Goal: Information Seeking & Learning: Learn about a topic

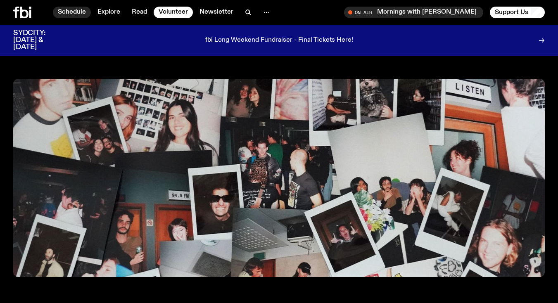
click at [66, 18] on link "Schedule" at bounding box center [72, 13] width 38 height 12
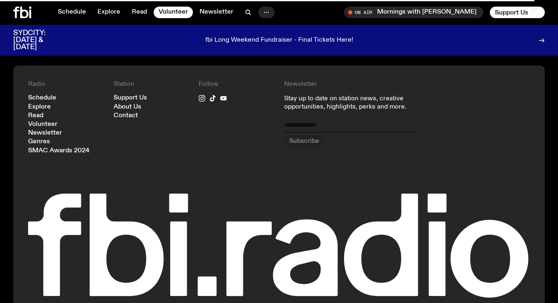
click at [267, 14] on icon "button" at bounding box center [266, 12] width 10 height 10
click at [266, 14] on icon "button" at bounding box center [266, 12] width 10 height 10
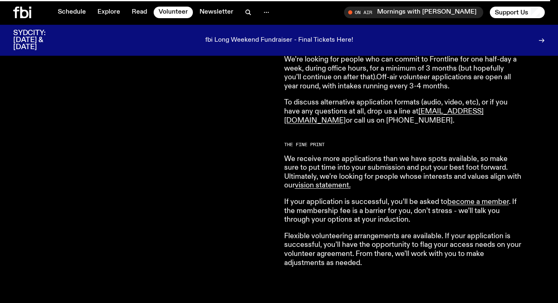
click at [132, 97] on div "Both on-air and behind the scenes, it’s our volunteers who make it all happen. …" at bounding box center [143, 6] width 261 height 537
click at [43, 114] on div "Both on-air and behind the scenes, it’s our volunteers who make it all happen. …" at bounding box center [143, 6] width 261 height 537
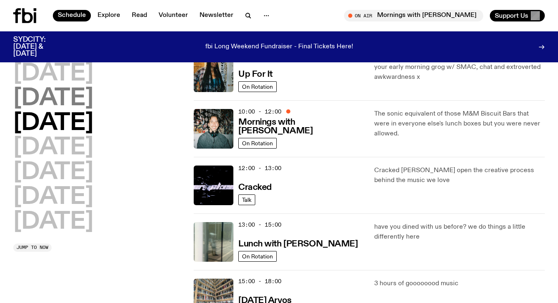
scroll to position [0, 0]
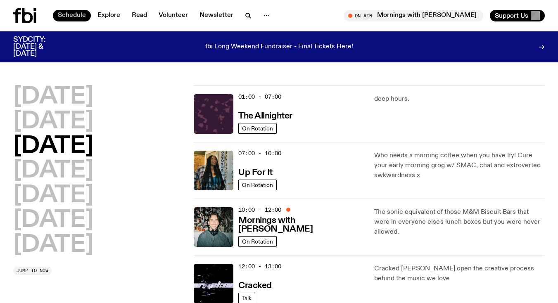
click at [74, 17] on link "Schedule" at bounding box center [72, 16] width 38 height 12
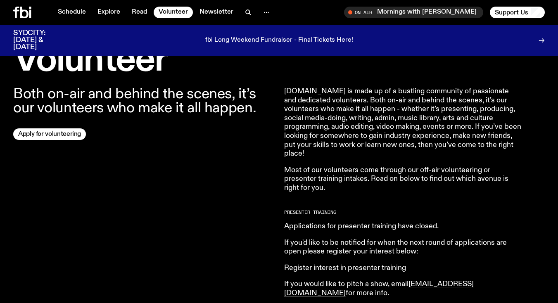
scroll to position [619, 0]
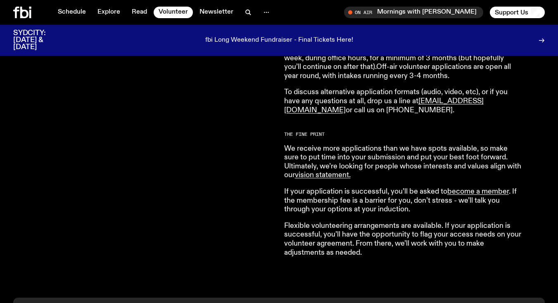
click at [315, 38] on p "fbi Long Weekend Fundraiser - Final Tickets Here!" at bounding box center [279, 40] width 148 height 7
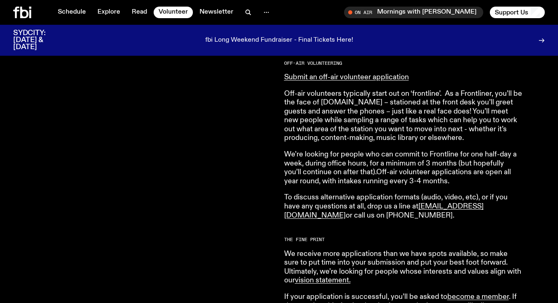
scroll to position [243, 0]
